Goal: Check status: Check status

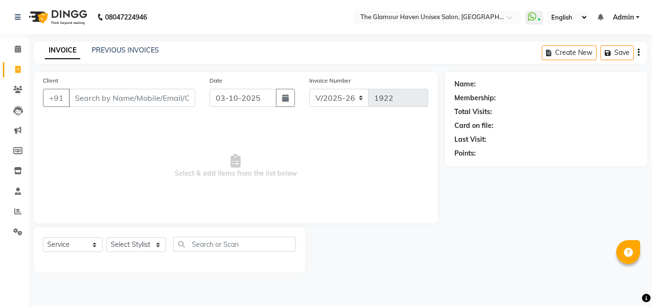
select select "7124"
select select "service"
click at [19, 67] on icon at bounding box center [17, 69] width 5 height 7
select select "service"
type input "1922"
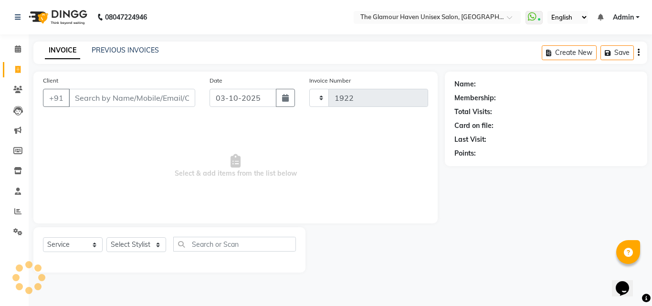
select select "7124"
click at [101, 48] on link "PREVIOUS INVOICES" at bounding box center [125, 50] width 67 height 9
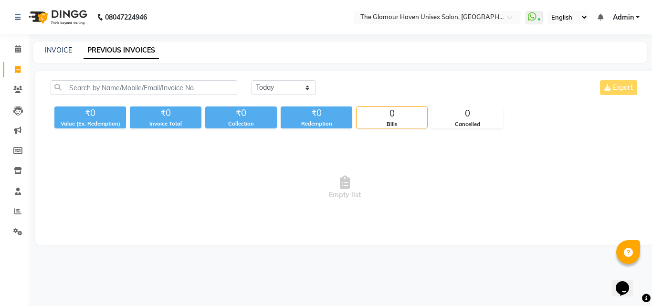
click at [143, 55] on link "PREVIOUS INVOICES" at bounding box center [121, 50] width 75 height 17
click at [307, 90] on select "Today Yesterday Custom Range" at bounding box center [284, 87] width 64 height 15
select select "yesterday"
click at [252, 80] on select "Today Yesterday Custom Range" at bounding box center [284, 87] width 64 height 15
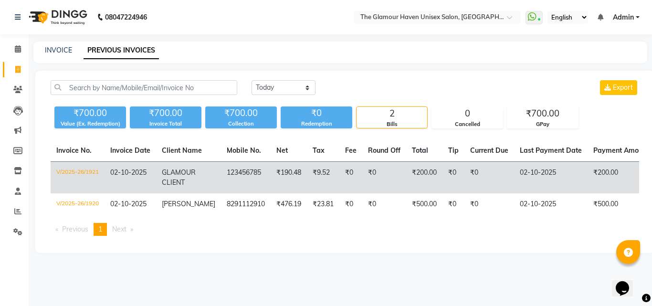
click at [80, 174] on td "V/2025-26/1921" at bounding box center [78, 178] width 54 height 32
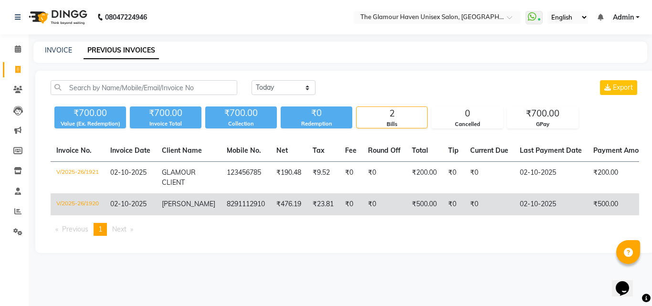
click at [75, 206] on td "V/2025-26/1920" at bounding box center [78, 204] width 54 height 22
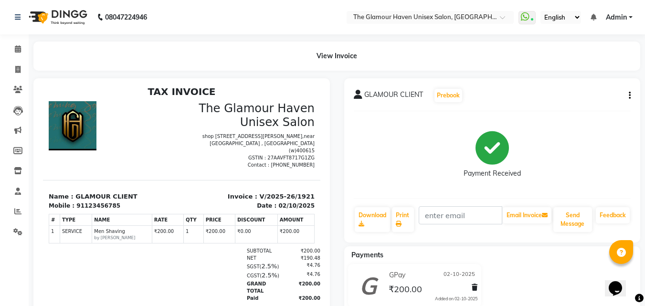
scroll to position [8, 0]
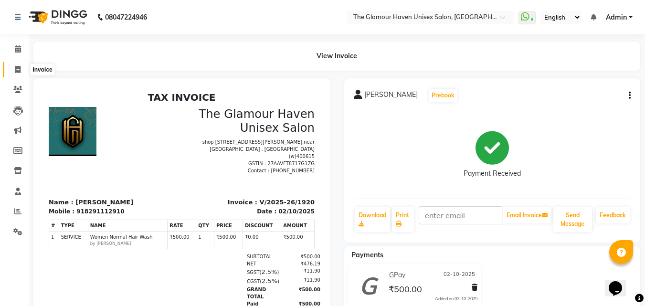
click at [17, 69] on icon at bounding box center [17, 69] width 5 height 7
select select "7124"
select select "service"
